Goal: Communication & Community: Answer question/provide support

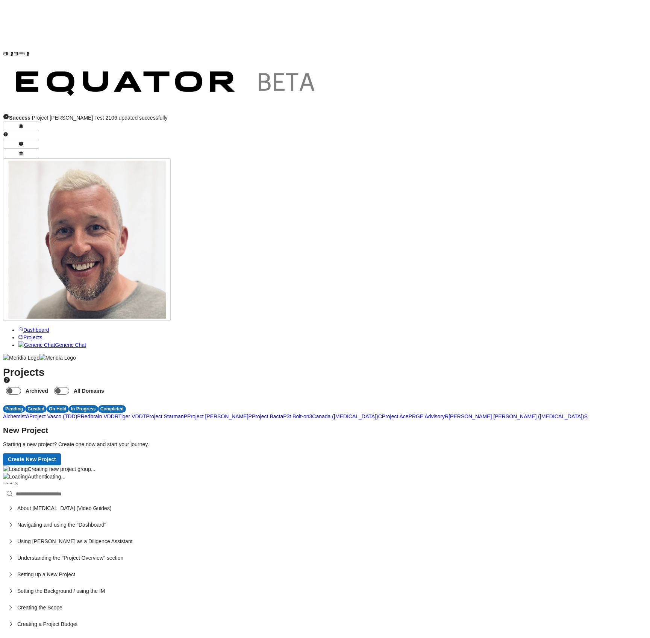
click at [80, 413] on span "P" at bounding box center [78, 416] width 3 height 6
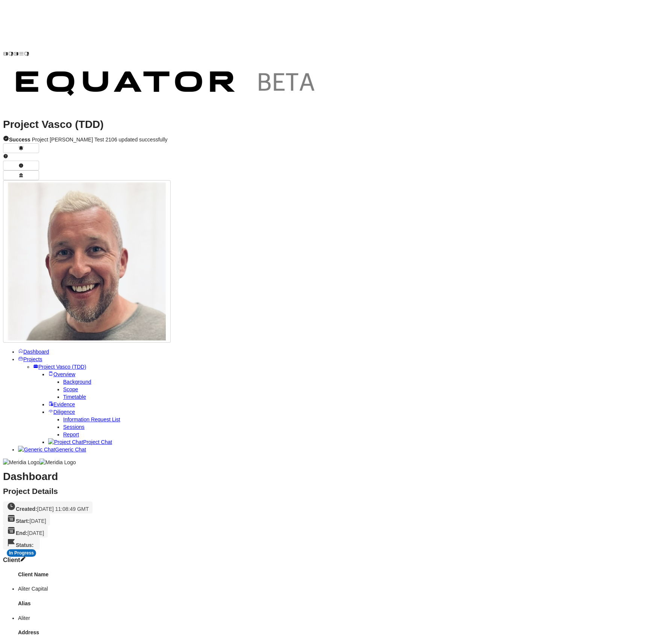
click at [83, 439] on span "Project Chat" at bounding box center [97, 442] width 29 height 6
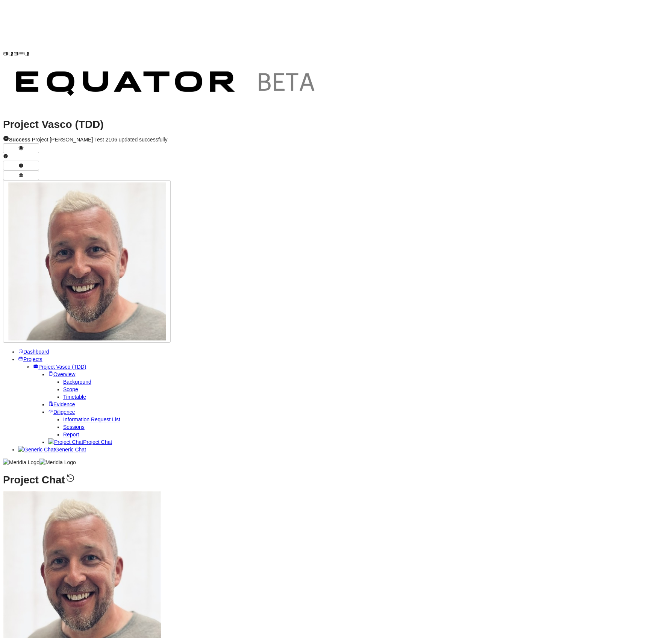
paste textarea "**********"
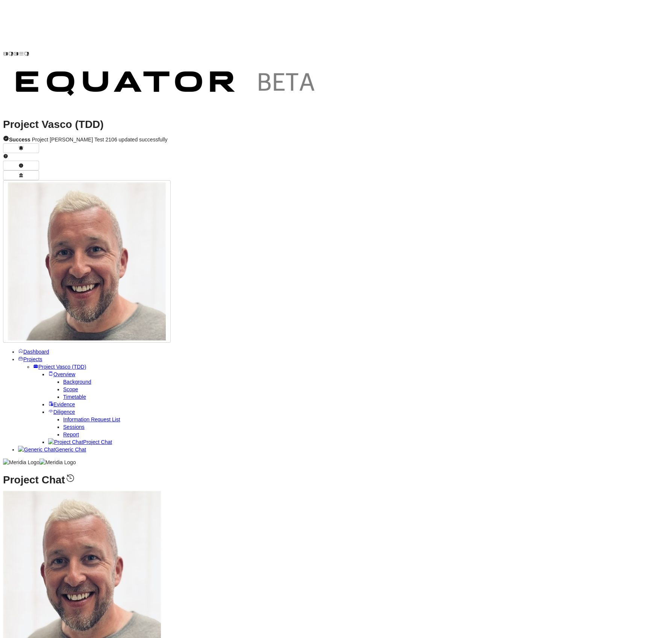
type textarea "**********"
drag, startPoint x: 198, startPoint y: 288, endPoint x: 381, endPoint y: 287, distance: 182.8
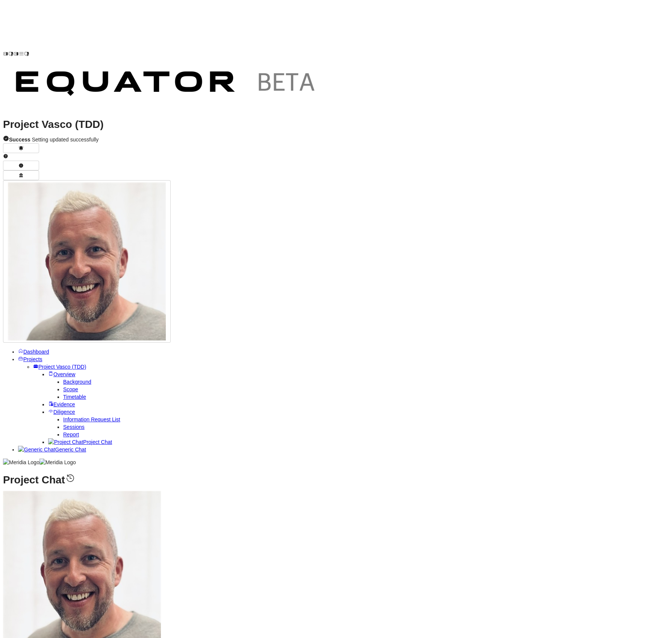
copy p "Other software/applications: Answered in 15.1 (comprehensive list provided)"
drag, startPoint x: 198, startPoint y: 273, endPoint x: 375, endPoint y: 273, distance: 176.8
copy p "ech stack architecture: Answered in 15.1 (lists all business systems used)"
drag, startPoint x: 202, startPoint y: 303, endPoint x: 203, endPoint y: 307, distance: 4.2
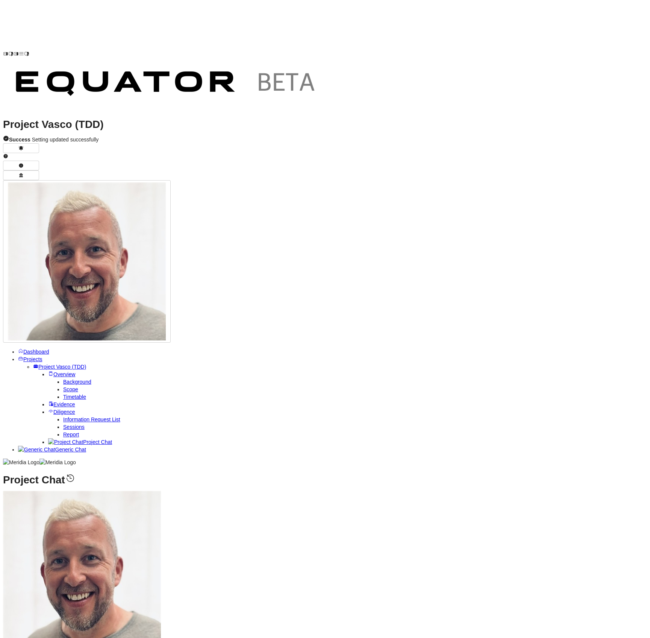
copy p "On-site infrastructure: Answered in 15.1 and 25.6 (confirmed no on-premise serv…"
drag, startPoint x: 200, startPoint y: 325, endPoint x: 462, endPoint y: 322, distance: 261.8
copy p "Cloud strategy: Answered in 15.1 and 15.5 (cloud-first approach using Google Wo…"
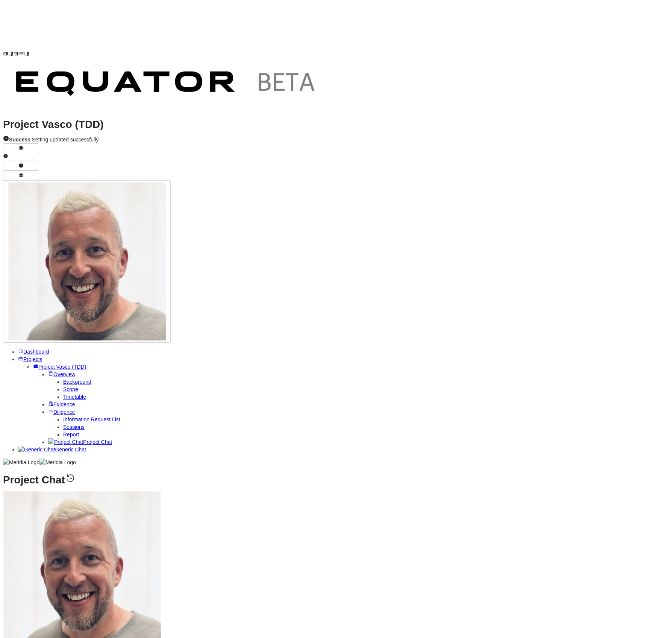
drag, startPoint x: 199, startPoint y: 338, endPoint x: 404, endPoint y: 339, distance: 205.4
copy p "Infrastructure monitoring tools: Partially answered in 15.7 (Bitdefender for en…"
drag, startPoint x: 200, startPoint y: 352, endPoint x: 323, endPoint y: 348, distance: 123.4
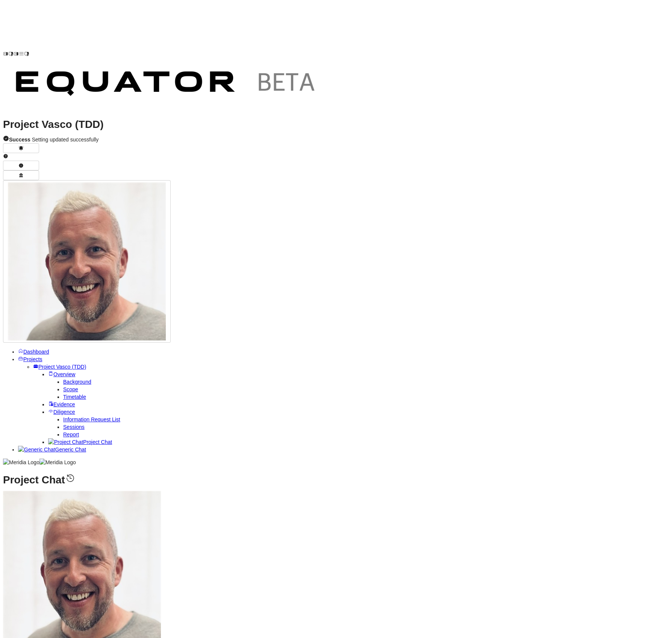
copy p "Overall security approach: Answered in 15.3 and 15.5"
drag, startPoint x: 201, startPoint y: 366, endPoint x: 348, endPoint y: 367, distance: 146.7
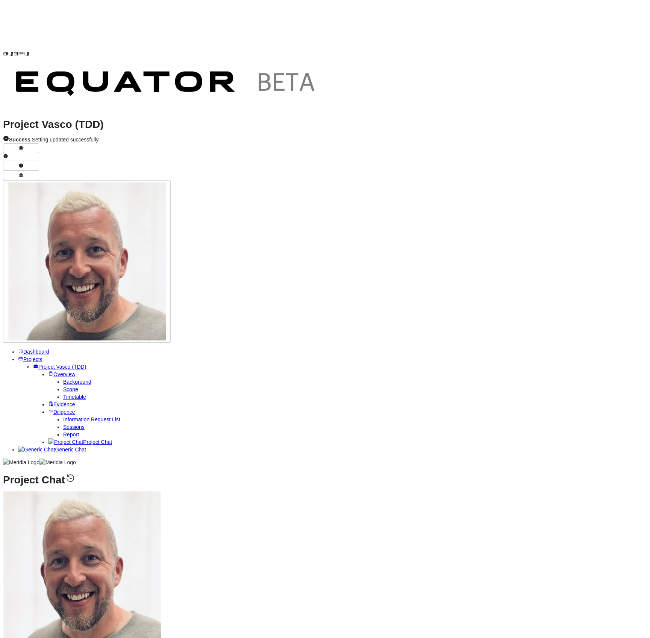
copy p "Data breaches: Answered in 15.3 (no breaches in last 6 years)"
drag, startPoint x: 202, startPoint y: 378, endPoint x: 361, endPoint y: 378, distance: 158.7
drag, startPoint x: 363, startPoint y: 378, endPoint x: 200, endPoint y: 381, distance: 162.9
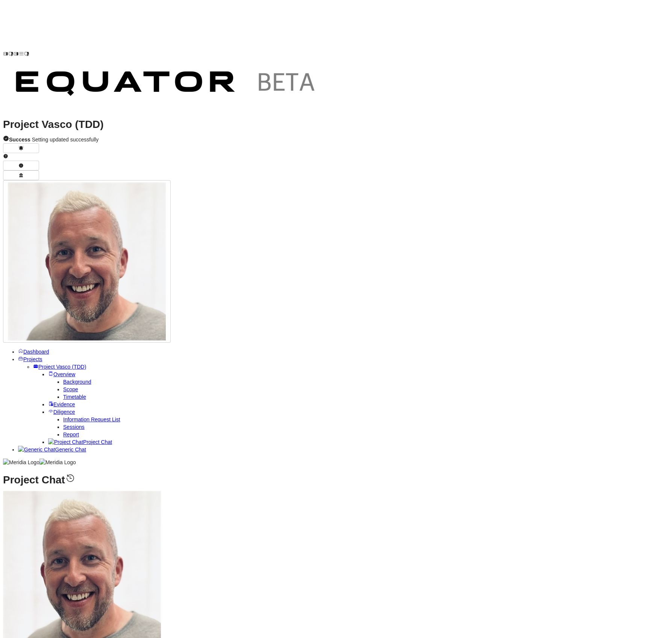
copy p "Phishing/hacking attacks: Answered in 15.3 (no successful attacks)"
drag, startPoint x: 202, startPoint y: 393, endPoint x: 400, endPoint y: 395, distance: 197.8
drag, startPoint x: 343, startPoint y: 394, endPoint x: 201, endPoint y: 394, distance: 141.4
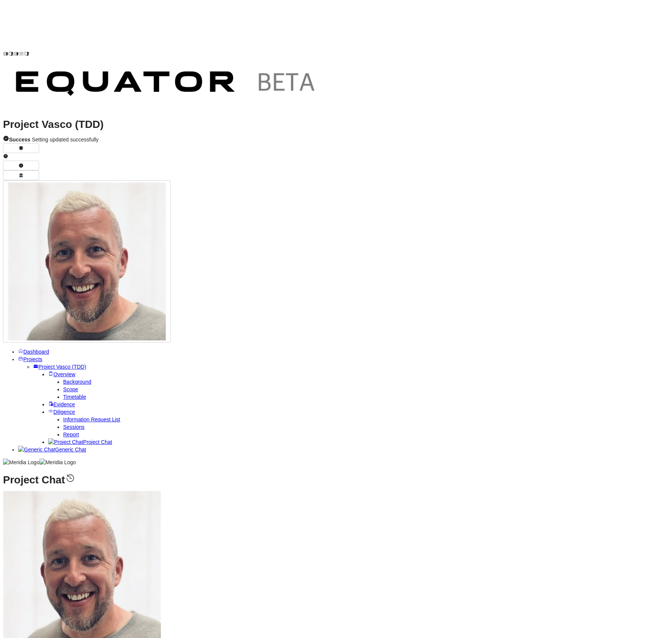
copy p "Penetration testing: Answered in 15.6 (relies on vendor audits, no proprietary …"
drag, startPoint x: 200, startPoint y: 410, endPoint x: 321, endPoint y: 416, distance: 120.5
drag, startPoint x: 386, startPoint y: 411, endPoint x: 202, endPoint y: 412, distance: 184.3
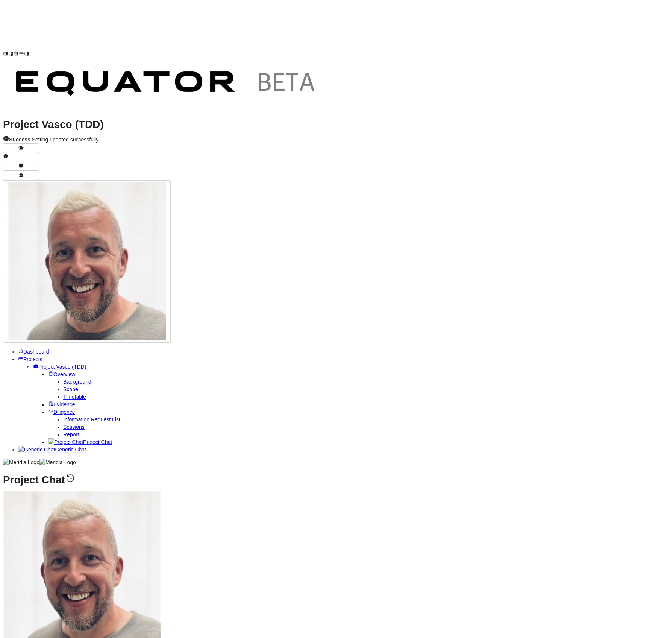
copy p "Business continuity/DR: Partially answered in 15.5 (relies on cloud vendor DR)"
drag, startPoint x: 200, startPoint y: 469, endPoint x: 394, endPoint y: 472, distance: 194.1
